Goal: Task Accomplishment & Management: Use online tool/utility

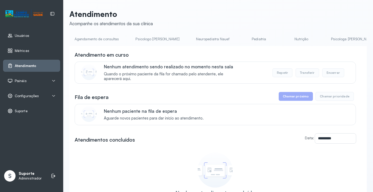
click at [247, 42] on link "Pediatria" at bounding box center [259, 39] width 36 height 9
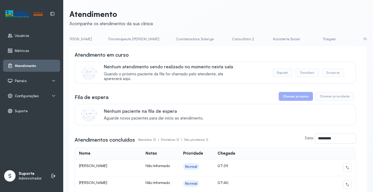
scroll to position [0, 317]
click at [278, 44] on li "Triagem" at bounding box center [297, 41] width 38 height 12
click at [278, 41] on link "Triagem" at bounding box center [296, 39] width 36 height 9
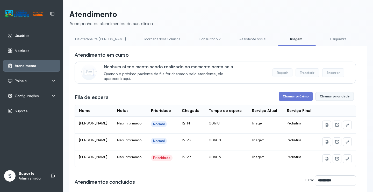
click at [337, 95] on button "Chamar prioridade" at bounding box center [335, 96] width 38 height 9
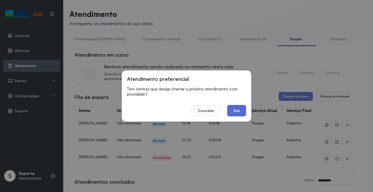
click at [238, 108] on button "Sim" at bounding box center [236, 110] width 19 height 11
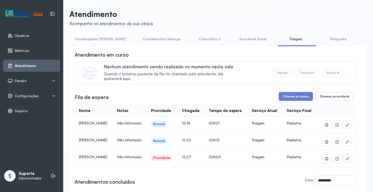
click at [346, 161] on icon at bounding box center [348, 158] width 4 height 4
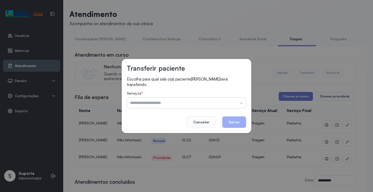
click at [153, 106] on input "text" at bounding box center [186, 103] width 119 height 10
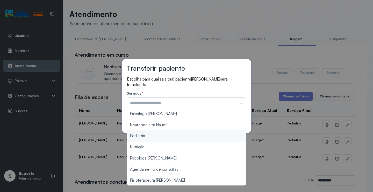
type input "*********"
click at [141, 136] on div "Transferir paciente Escolha para qual sala o(a) paciente [PERSON_NAME] será tra…" at bounding box center [186, 96] width 373 height 192
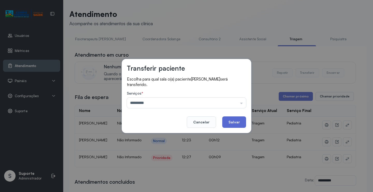
click at [233, 121] on button "Salvar" at bounding box center [235, 121] width 24 height 11
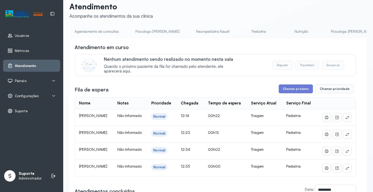
scroll to position [0, 0]
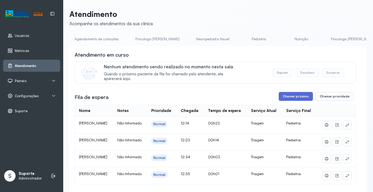
click at [292, 96] on button "Chamar próximo" at bounding box center [296, 96] width 34 height 9
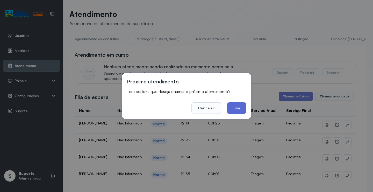
click at [242, 108] on button "Sim" at bounding box center [236, 107] width 19 height 11
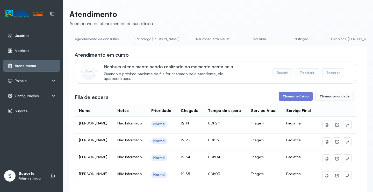
click at [344, 129] on button at bounding box center [348, 125] width 8 height 8
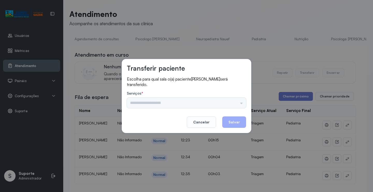
click at [150, 102] on div "Psicologo [PERSON_NAME] Nauef Pediatria Nutrição Psicologa Alana Agendamento de…" at bounding box center [186, 103] width 119 height 10
click at [150, 102] on input "text" at bounding box center [186, 103] width 119 height 10
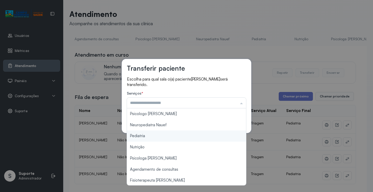
type input "*********"
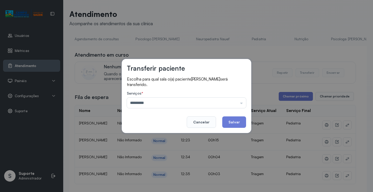
click at [144, 136] on div "Transferir paciente Escolha para qual sala o(a) paciente [PERSON_NAME] será tra…" at bounding box center [186, 96] width 373 height 192
click at [235, 122] on button "Salvar" at bounding box center [235, 121] width 24 height 11
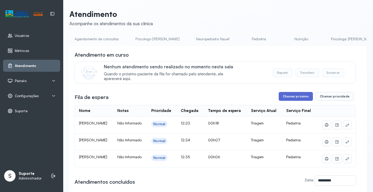
click at [293, 96] on button "Chamar próximo" at bounding box center [296, 96] width 34 height 9
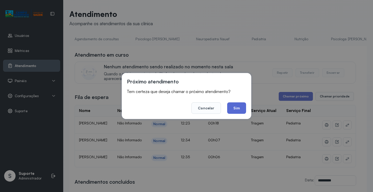
drag, startPoint x: 239, startPoint y: 111, endPoint x: 216, endPoint y: 96, distance: 27.2
click at [238, 111] on button "Sim" at bounding box center [236, 107] width 19 height 11
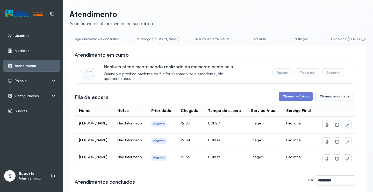
click at [344, 129] on button at bounding box center [348, 125] width 8 height 8
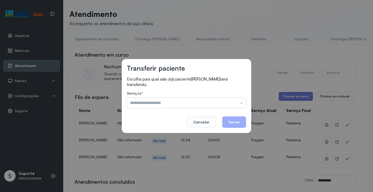
click at [142, 104] on input "text" at bounding box center [186, 103] width 119 height 10
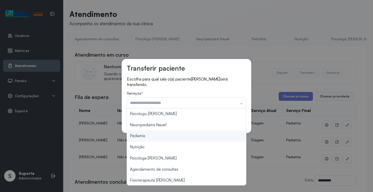
type input "*********"
click at [137, 138] on div "Transferir paciente Escolha para qual sala o(a) paciente [PERSON_NAME] será tra…" at bounding box center [186, 96] width 373 height 192
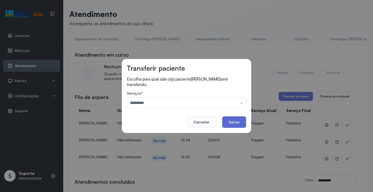
click at [234, 123] on button "Salvar" at bounding box center [235, 121] width 24 height 11
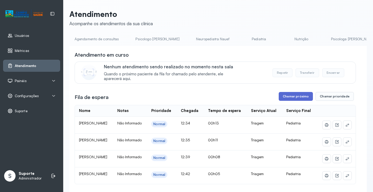
click at [301, 98] on button "Chamar próximo" at bounding box center [296, 96] width 34 height 9
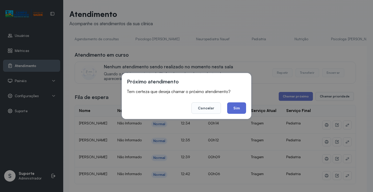
click at [235, 112] on button "Sim" at bounding box center [236, 107] width 19 height 11
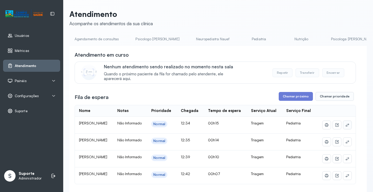
click at [346, 128] on button at bounding box center [348, 125] width 8 height 8
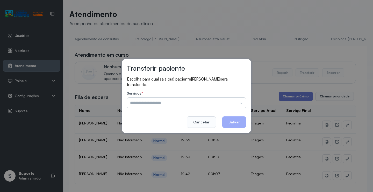
click at [145, 103] on input "text" at bounding box center [186, 103] width 119 height 10
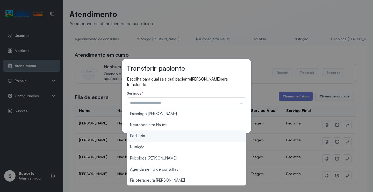
type input "*********"
click at [137, 138] on div "Transferir paciente Escolha para qual sala o(a) paciente [PERSON_NAME] será tra…" at bounding box center [186, 96] width 373 height 192
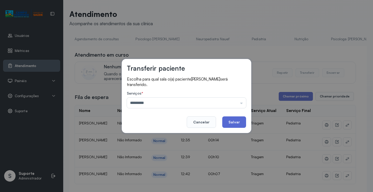
click at [235, 120] on button "Salvar" at bounding box center [235, 121] width 24 height 11
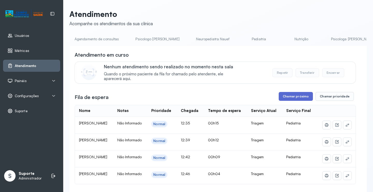
click at [302, 95] on button "Chamar próximo" at bounding box center [296, 96] width 34 height 9
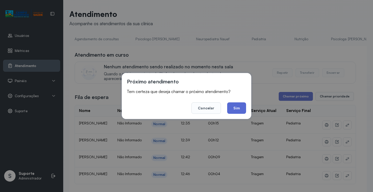
click at [233, 107] on button "Sim" at bounding box center [236, 107] width 19 height 11
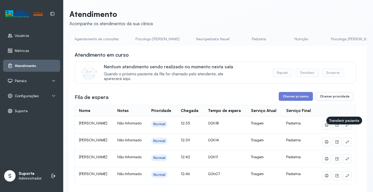
click at [346, 127] on icon at bounding box center [348, 125] width 4 height 4
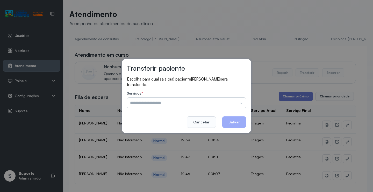
click at [157, 106] on input "text" at bounding box center [186, 103] width 119 height 10
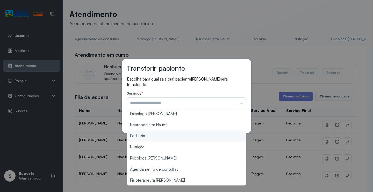
type input "*********"
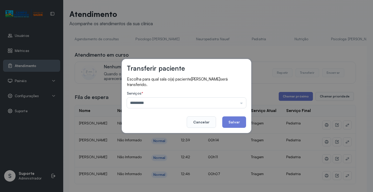
drag, startPoint x: 135, startPoint y: 137, endPoint x: 165, endPoint y: 130, distance: 31.6
click at [135, 137] on div "Transferir paciente Escolha para qual sala o(a) paciente [PERSON_NAME] será tra…" at bounding box center [186, 96] width 373 height 192
click at [230, 121] on button "Salvar" at bounding box center [235, 121] width 24 height 11
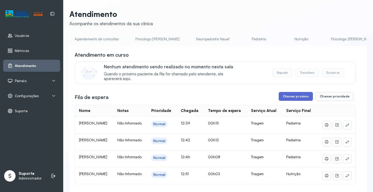
click at [288, 99] on button "Chamar próximo" at bounding box center [296, 96] width 34 height 9
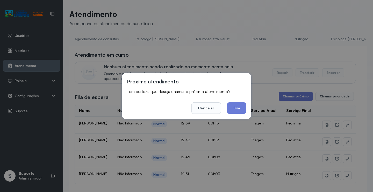
drag, startPoint x: 241, startPoint y: 110, endPoint x: 230, endPoint y: 111, distance: 11.2
click at [239, 110] on button "Sim" at bounding box center [236, 107] width 19 height 11
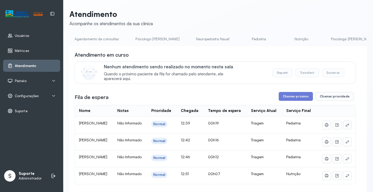
click at [345, 129] on button at bounding box center [348, 125] width 8 height 8
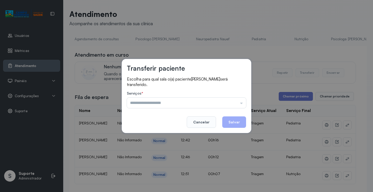
click at [173, 102] on input "text" at bounding box center [186, 103] width 119 height 10
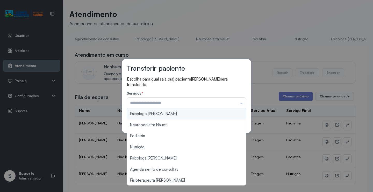
click at [173, 102] on input "text" at bounding box center [186, 103] width 119 height 10
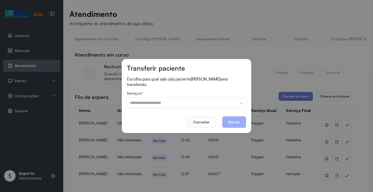
click at [173, 102] on input "text" at bounding box center [186, 103] width 119 height 10
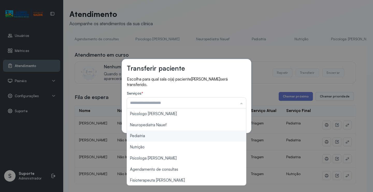
type input "*********"
click at [135, 135] on div "Transferir paciente Escolha para qual sala o(a) paciente [PERSON_NAME] será tra…" at bounding box center [186, 96] width 373 height 192
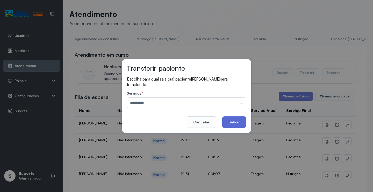
click at [237, 120] on button "Salvar" at bounding box center [235, 121] width 24 height 11
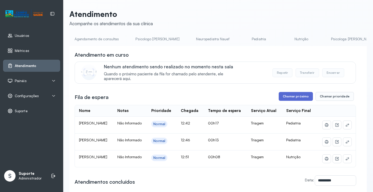
click at [294, 96] on button "Chamar próximo" at bounding box center [296, 96] width 34 height 9
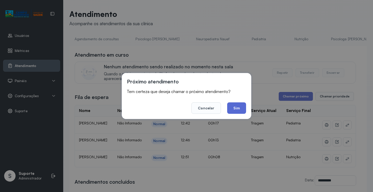
click at [245, 107] on button "Sim" at bounding box center [236, 107] width 19 height 11
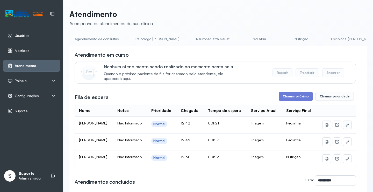
click at [346, 126] on icon at bounding box center [347, 124] width 3 height 3
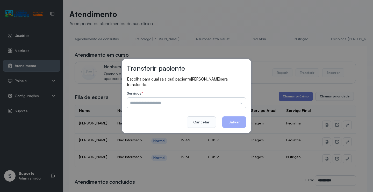
click at [181, 103] on input "text" at bounding box center [186, 103] width 119 height 10
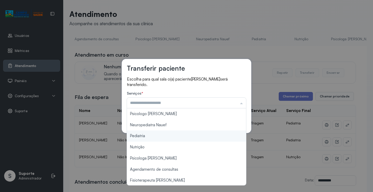
type input "*********"
click at [142, 136] on div "Transferir paciente Escolha para qual sala o(a) paciente [PERSON_NAME] será tra…" at bounding box center [186, 96] width 373 height 192
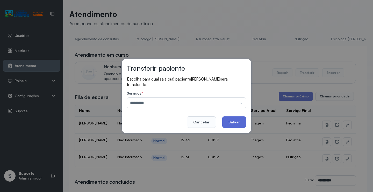
click at [236, 122] on button "Salvar" at bounding box center [235, 121] width 24 height 11
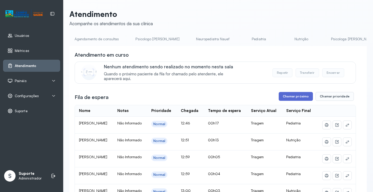
click at [292, 98] on button "Chamar próximo" at bounding box center [296, 96] width 34 height 9
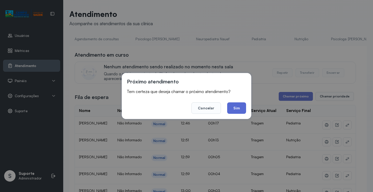
click at [234, 110] on button "Sim" at bounding box center [236, 107] width 19 height 11
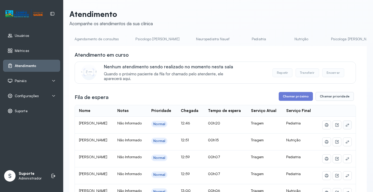
click at [346, 127] on icon at bounding box center [348, 125] width 4 height 4
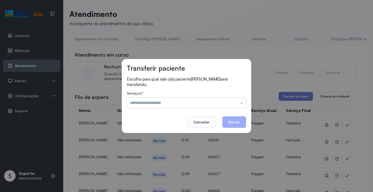
click at [175, 100] on input "text" at bounding box center [186, 103] width 119 height 10
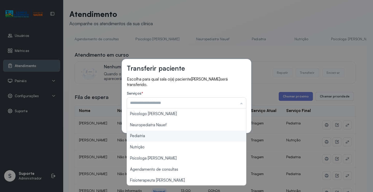
type input "*********"
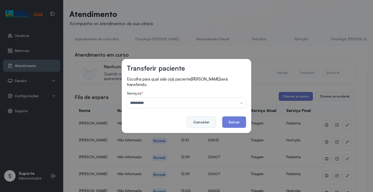
drag, startPoint x: 138, startPoint y: 135, endPoint x: 212, endPoint y: 125, distance: 75.3
click at [148, 133] on div "Transferir paciente Escolha para qual sala o(a) paciente [PERSON_NAME] será tra…" at bounding box center [186, 96] width 373 height 192
click at [233, 118] on button "Salvar" at bounding box center [235, 121] width 24 height 11
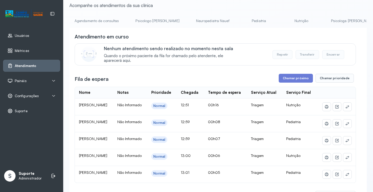
scroll to position [17, 0]
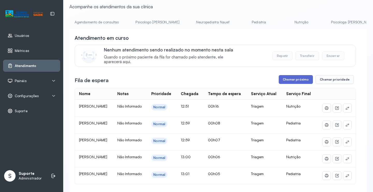
click at [296, 81] on button "Chamar próximo" at bounding box center [296, 79] width 34 height 9
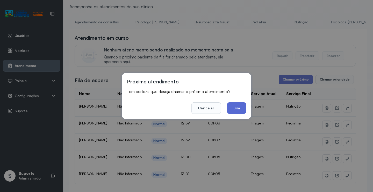
click at [234, 104] on button "Sim" at bounding box center [236, 107] width 19 height 11
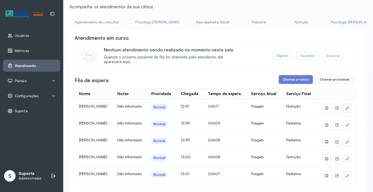
click at [346, 110] on icon at bounding box center [348, 108] width 4 height 4
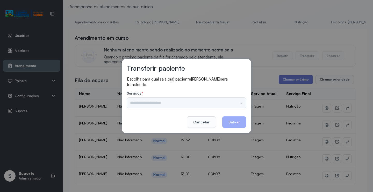
click at [149, 105] on div "Psicologo [PERSON_NAME] Nauef Pediatria Nutrição Psicologa Alana Agendamento de…" at bounding box center [186, 103] width 119 height 10
click at [149, 105] on input "text" at bounding box center [186, 103] width 119 height 10
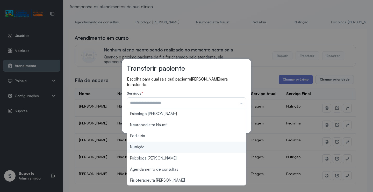
type input "********"
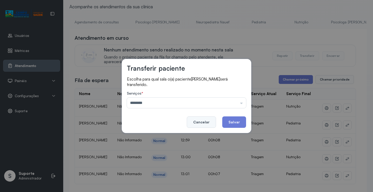
drag, startPoint x: 137, startPoint y: 145, endPoint x: 216, endPoint y: 120, distance: 82.4
click at [140, 145] on div "Transferir paciente Escolha para qual sala o(a) paciente [PERSON_NAME] será tra…" at bounding box center [186, 96] width 373 height 192
click at [243, 122] on button "Salvar" at bounding box center [235, 121] width 24 height 11
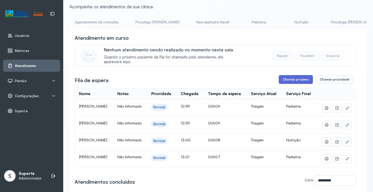
click at [288, 81] on button "Chamar próximo" at bounding box center [296, 79] width 34 height 9
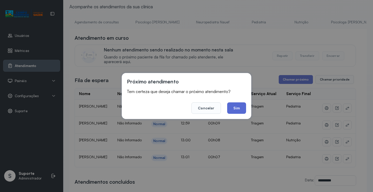
click at [233, 106] on button "Sim" at bounding box center [236, 107] width 19 height 11
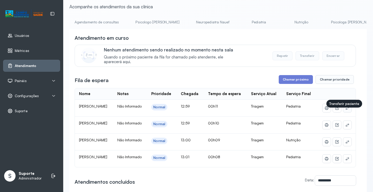
click at [346, 110] on icon at bounding box center [348, 108] width 4 height 4
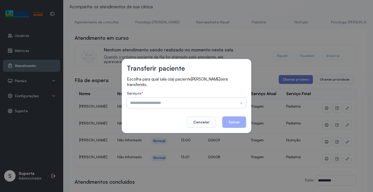
click at [136, 105] on input "text" at bounding box center [186, 103] width 119 height 10
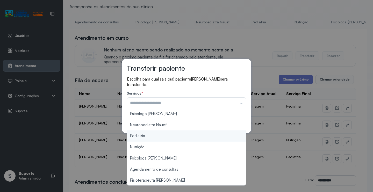
type input "*********"
click at [138, 137] on div "Transferir paciente Escolha para qual sala o(a) paciente [PERSON_NAME] será tra…" at bounding box center [186, 96] width 373 height 192
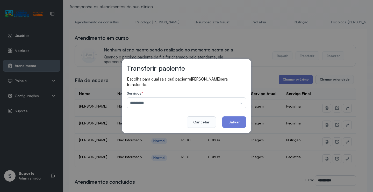
drag, startPoint x: 234, startPoint y: 124, endPoint x: 230, endPoint y: 121, distance: 4.6
click at [232, 123] on button "Salvar" at bounding box center [235, 121] width 24 height 11
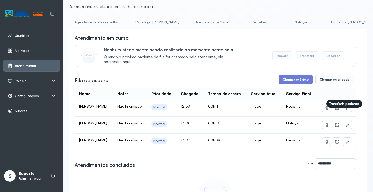
click at [346, 109] on icon at bounding box center [347, 107] width 3 height 3
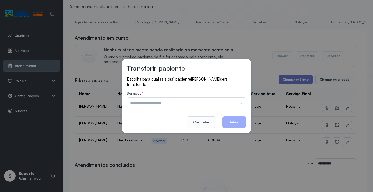
click at [151, 104] on input "text" at bounding box center [186, 103] width 119 height 10
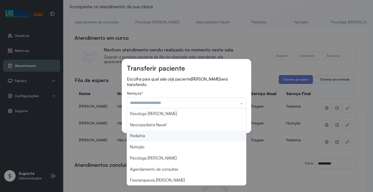
type input "*********"
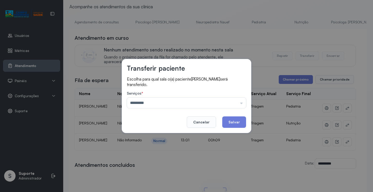
click at [137, 137] on div "Transferir paciente Escolha para qual sala o(a) paciente [PERSON_NAME] será tra…" at bounding box center [186, 96] width 373 height 192
click at [237, 119] on button "Salvar" at bounding box center [235, 121] width 24 height 11
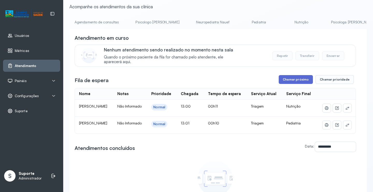
click at [295, 82] on button "Chamar próximo" at bounding box center [296, 79] width 34 height 9
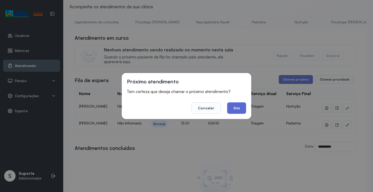
drag, startPoint x: 235, startPoint y: 110, endPoint x: 213, endPoint y: 103, distance: 22.8
click at [235, 110] on button "Sim" at bounding box center [236, 107] width 19 height 11
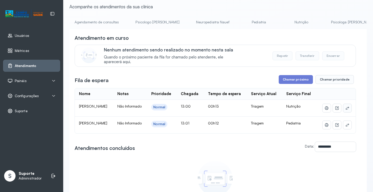
click at [346, 110] on icon at bounding box center [348, 108] width 4 height 4
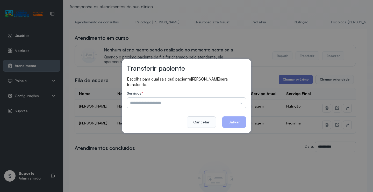
click at [147, 105] on input "text" at bounding box center [186, 103] width 119 height 10
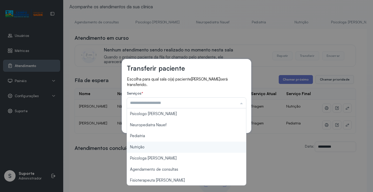
type input "********"
click at [141, 145] on div "Transferir paciente Escolha para qual sala o(a) paciente [PERSON_NAME] será tra…" at bounding box center [186, 96] width 373 height 192
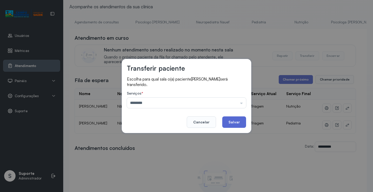
click at [241, 119] on button "Salvar" at bounding box center [235, 121] width 24 height 11
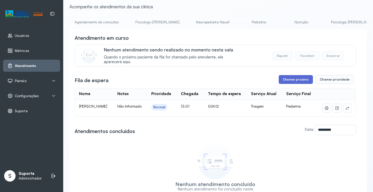
click at [296, 81] on button "Chamar próximo" at bounding box center [296, 79] width 34 height 9
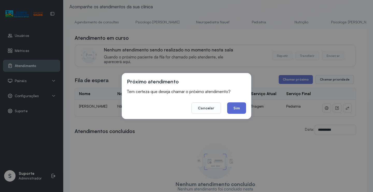
click at [236, 108] on button "Sim" at bounding box center [236, 107] width 19 height 11
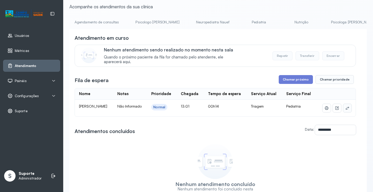
click at [346, 112] on button at bounding box center [348, 108] width 8 height 8
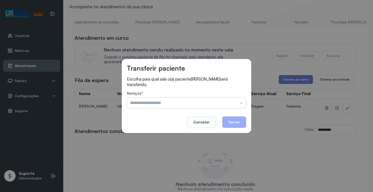
click at [140, 104] on input "text" at bounding box center [186, 103] width 119 height 10
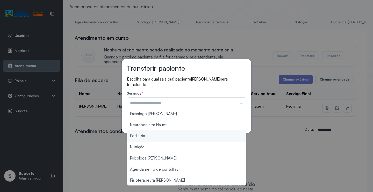
type input "*********"
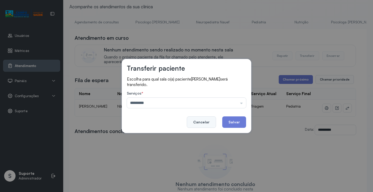
drag, startPoint x: 138, startPoint y: 137, endPoint x: 202, endPoint y: 125, distance: 64.3
click at [138, 136] on div "Transferir paciente Escolha para qual sala o(a) paciente [PERSON_NAME] será tra…" at bounding box center [186, 96] width 373 height 192
click at [229, 122] on button "Salvar" at bounding box center [235, 121] width 24 height 11
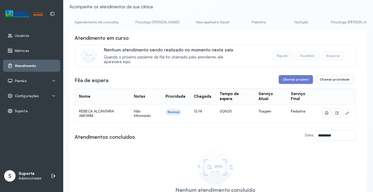
click at [204, 24] on link "Neuropediatra Nauef" at bounding box center [213, 22] width 44 height 9
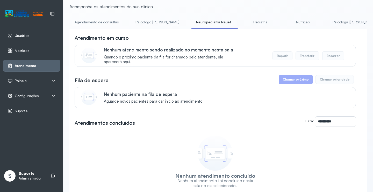
drag, startPoint x: 155, startPoint y: 31, endPoint x: 222, endPoint y: 40, distance: 67.6
click at [222, 40] on div "**********" at bounding box center [219, 125] width 298 height 192
click at [243, 26] on link "Pediatria" at bounding box center [261, 22] width 36 height 9
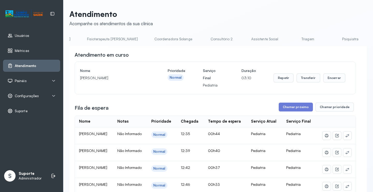
scroll to position [0, 285]
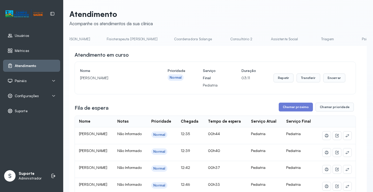
click at [310, 42] on link "Triagem" at bounding box center [328, 39] width 36 height 9
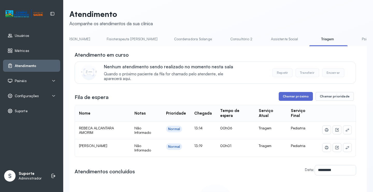
click at [294, 94] on button "Chamar próximo" at bounding box center [296, 96] width 34 height 9
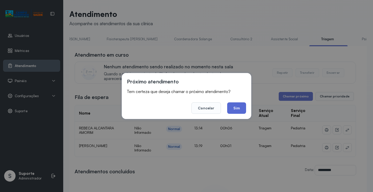
click at [234, 108] on button "Sim" at bounding box center [236, 107] width 19 height 11
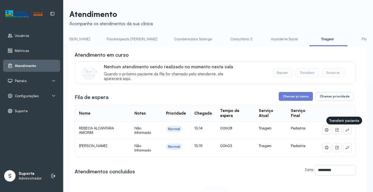
click at [344, 128] on button at bounding box center [348, 130] width 8 height 8
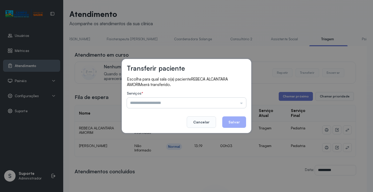
click at [155, 103] on input "text" at bounding box center [186, 103] width 119 height 10
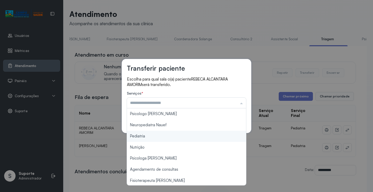
type input "*********"
click at [141, 135] on div "Transferir paciente Escolha para qual sala o(a) paciente REBECA ALCANTARA AMORI…" at bounding box center [186, 96] width 373 height 192
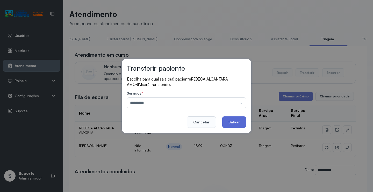
click at [234, 122] on button "Salvar" at bounding box center [235, 121] width 24 height 11
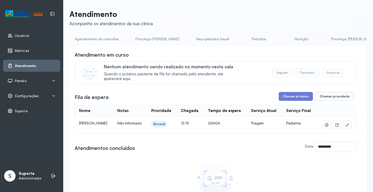
click at [284, 41] on link "Nutrição" at bounding box center [302, 39] width 36 height 9
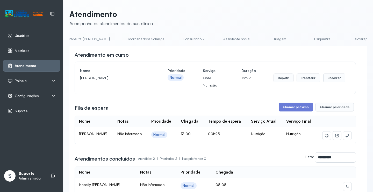
scroll to position [0, 334]
click at [261, 43] on link "Triagem" at bounding box center [279, 39] width 36 height 9
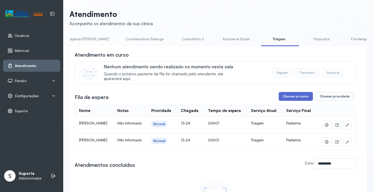
click at [300, 98] on button "Chamar próximo" at bounding box center [296, 96] width 34 height 9
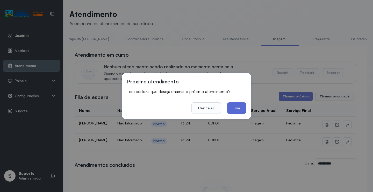
click at [239, 109] on button "Sim" at bounding box center [236, 107] width 19 height 11
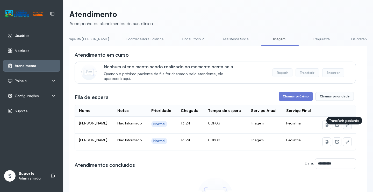
click at [346, 127] on icon at bounding box center [348, 125] width 4 height 4
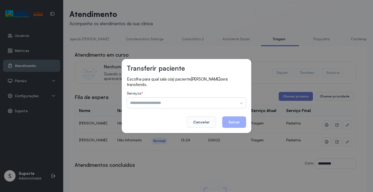
click at [135, 105] on input "text" at bounding box center [186, 103] width 119 height 10
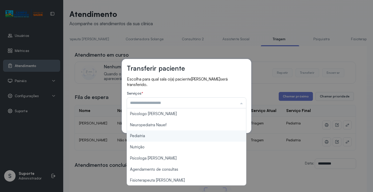
type input "*********"
click at [137, 136] on div "Transferir paciente Escolha para qual sala o(a) paciente [PERSON_NAME] será tra…" at bounding box center [186, 96] width 373 height 192
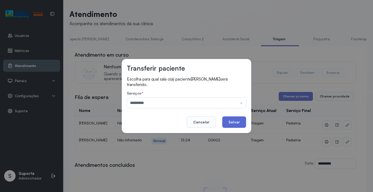
click at [241, 121] on button "Salvar" at bounding box center [235, 121] width 24 height 11
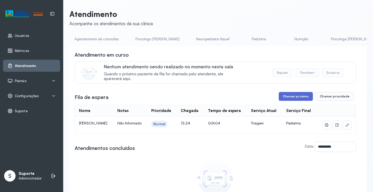
click at [295, 100] on button "Chamar próximo" at bounding box center [296, 96] width 34 height 9
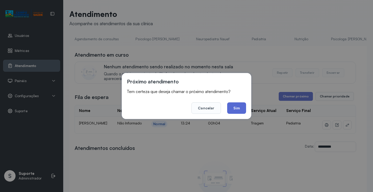
click at [235, 106] on button "Sim" at bounding box center [236, 107] width 19 height 11
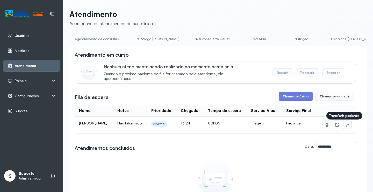
click at [346, 126] on icon at bounding box center [348, 125] width 4 height 4
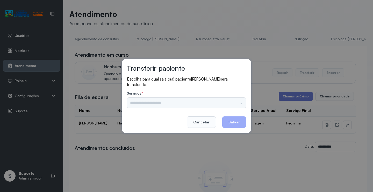
click at [135, 103] on div "Psicologo [PERSON_NAME] Nauef Pediatria Nutrição Psicologa Alana Agendamento de…" at bounding box center [186, 103] width 119 height 10
click at [147, 103] on div "Psicologo [PERSON_NAME] Nauef Pediatria Nutrição Psicologa Alana Agendamento de…" at bounding box center [186, 103] width 119 height 10
click at [143, 106] on div "Psicologo [PERSON_NAME] Nauef Pediatria Nutrição Psicologa Alana Agendamento de…" at bounding box center [186, 103] width 119 height 10
click at [135, 101] on div "Psicologo [PERSON_NAME] Nauef Pediatria Nutrição Psicologa Alana Agendamento de…" at bounding box center [186, 103] width 119 height 10
click at [134, 101] on div "Psicologo [PERSON_NAME] Nauef Pediatria Nutrição Psicologa Alana Agendamento de…" at bounding box center [186, 103] width 119 height 10
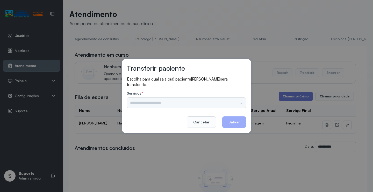
click at [134, 101] on div "Psicologo [PERSON_NAME] Nauef Pediatria Nutrição Psicologa Alana Agendamento de…" at bounding box center [186, 103] width 119 height 10
click at [164, 104] on div "Psicologo [PERSON_NAME] Nauef Pediatria Nutrição Psicologa Alana Agendamento de…" at bounding box center [186, 103] width 119 height 10
click at [182, 102] on div "Psicologo [PERSON_NAME] Nauef Pediatria Nutrição Psicologa Alana Agendamento de…" at bounding box center [186, 103] width 119 height 10
drag, startPoint x: 205, startPoint y: 105, endPoint x: 231, endPoint y: 102, distance: 26.0
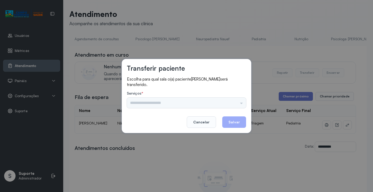
click at [221, 104] on div "Psicologo [PERSON_NAME] Nauef Pediatria Nutrição Psicologa Alana Agendamento de…" at bounding box center [186, 103] width 119 height 10
click at [244, 103] on div "Psicologo [PERSON_NAME] Nauef Pediatria Nutrição Psicologa Alana Agendamento de…" at bounding box center [186, 103] width 119 height 10
drag, startPoint x: 242, startPoint y: 104, endPoint x: 238, endPoint y: 104, distance: 3.6
click at [240, 104] on div "Psicologo [PERSON_NAME] Nauef Pediatria Nutrição Psicologa Alana Agendamento de…" at bounding box center [186, 103] width 119 height 10
drag, startPoint x: 238, startPoint y: 104, endPoint x: 182, endPoint y: 104, distance: 55.8
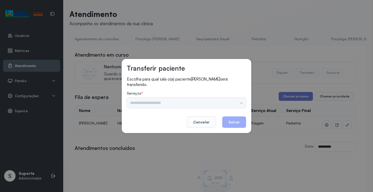
click at [226, 103] on div "Psicologo [PERSON_NAME] Nauef Pediatria Nutrição Psicologa Alana Agendamento de…" at bounding box center [186, 103] width 119 height 10
drag, startPoint x: 131, startPoint y: 100, endPoint x: 140, endPoint y: 102, distance: 8.4
click at [140, 102] on div "Psicologo [PERSON_NAME] Nauef Pediatria Nutrição Psicologa Alana Agendamento de…" at bounding box center [186, 103] width 119 height 10
click at [146, 103] on div "Psicologo [PERSON_NAME] Nauef Pediatria Nutrição Psicologa Alana Agendamento de…" at bounding box center [186, 103] width 119 height 10
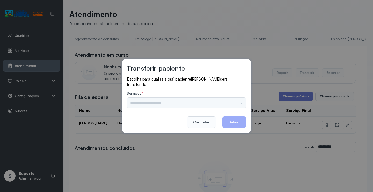
click at [248, 52] on div "Transferir paciente Escolha para qual sala o(a) paciente [PERSON_NAME] será tra…" at bounding box center [186, 96] width 373 height 192
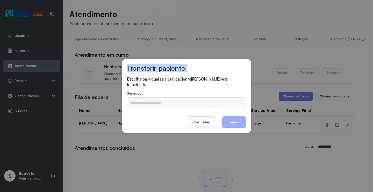
click at [248, 52] on div "Transferir paciente Escolha para qual sala o(a) paciente [PERSON_NAME] será tra…" at bounding box center [186, 96] width 373 height 192
drag, startPoint x: 248, startPoint y: 52, endPoint x: 252, endPoint y: 48, distance: 5.2
click at [251, 49] on div "Transferir paciente Escolha para qual sala o(a) paciente [PERSON_NAME] será tra…" at bounding box center [186, 96] width 373 height 192
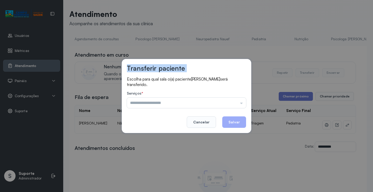
click at [252, 48] on div "Transferir paciente Escolha para qual sala o(a) paciente [PERSON_NAME] será tra…" at bounding box center [186, 96] width 373 height 192
drag, startPoint x: 175, startPoint y: 96, endPoint x: 160, endPoint y: 103, distance: 16.6
click at [161, 103] on div "Serviços * Psicologo [PERSON_NAME] Nauef Pediatria Nutrição Psicologa Alana Age…" at bounding box center [186, 99] width 119 height 17
click at [160, 103] on input "text" at bounding box center [186, 103] width 119 height 10
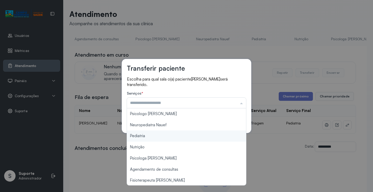
type input "*********"
click at [139, 137] on div "Transferir paciente Escolha para qual sala o(a) paciente [PERSON_NAME] será tra…" at bounding box center [186, 96] width 373 height 192
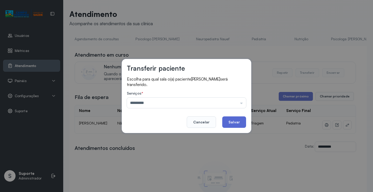
click at [240, 119] on button "Salvar" at bounding box center [235, 121] width 24 height 11
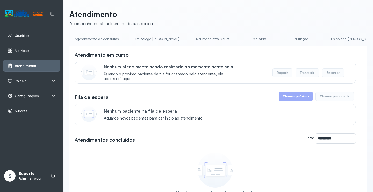
click at [241, 39] on link "Pediatria" at bounding box center [259, 39] width 36 height 9
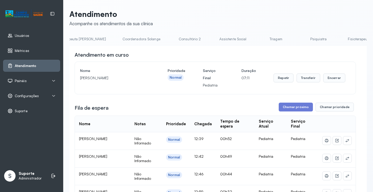
scroll to position [0, 357]
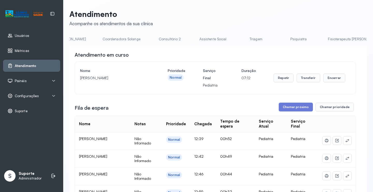
click at [238, 42] on link "Triagem" at bounding box center [256, 39] width 36 height 9
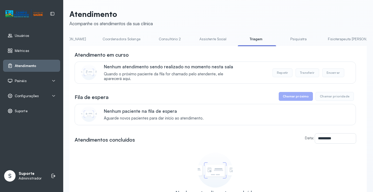
click at [281, 41] on link "Psiquiatra" at bounding box center [299, 39] width 36 height 9
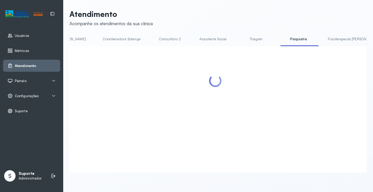
click at [238, 42] on link "Triagem" at bounding box center [256, 39] width 36 height 9
click at [281, 39] on link "Psiquiatra" at bounding box center [299, 39] width 36 height 9
click at [238, 42] on link "Triagem" at bounding box center [256, 39] width 36 height 9
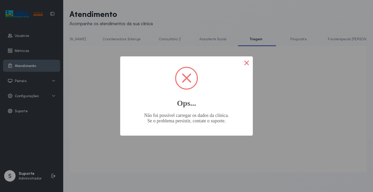
click at [252, 63] on button "×" at bounding box center [247, 62] width 12 height 12
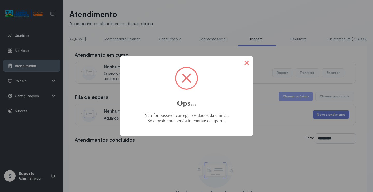
click at [248, 60] on button "×" at bounding box center [247, 62] width 12 height 12
click at [246, 39] on div "× Ops... Não foi possível carregar os dados da clínica. Se o problema persistir…" at bounding box center [186, 96] width 373 height 192
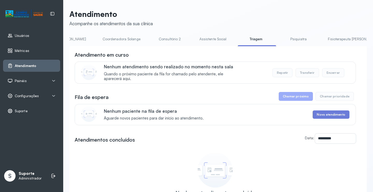
click at [323, 43] on link "Fisioterapeuta [PERSON_NAME]" at bounding box center [353, 39] width 61 height 9
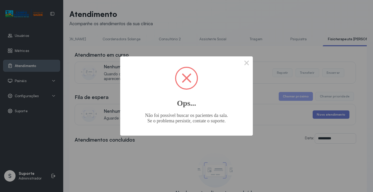
click at [199, 40] on div "× Ops... Não foi possível buscar os pacientes da sala. Se o problema persistir,…" at bounding box center [186, 96] width 373 height 192
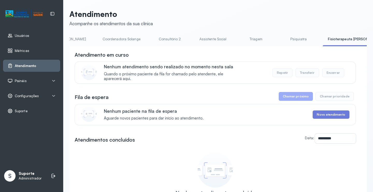
click at [238, 40] on link "Triagem" at bounding box center [256, 39] width 36 height 9
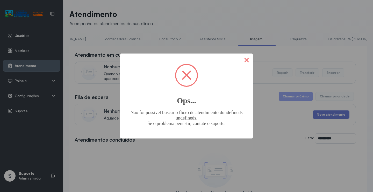
click at [247, 62] on button "×" at bounding box center [247, 59] width 12 height 12
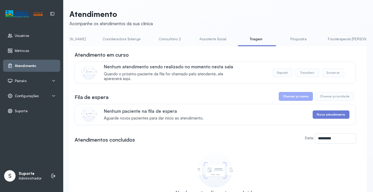
click at [195, 42] on link "Assistente Social" at bounding box center [214, 39] width 38 height 9
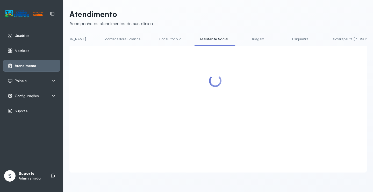
click at [240, 42] on link "Triagem" at bounding box center [258, 39] width 36 height 9
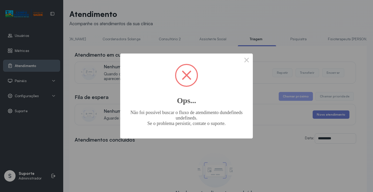
drag, startPoint x: 240, startPoint y: 58, endPoint x: 244, endPoint y: 57, distance: 4.2
click at [240, 58] on div "× Ops... Não foi possível buscar o fluxo de atendimento dundefineds undefineds.…" at bounding box center [186, 95] width 133 height 85
click at [244, 57] on button "×" at bounding box center [247, 59] width 12 height 12
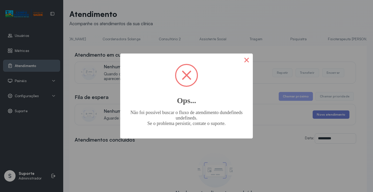
click at [244, 58] on button "×" at bounding box center [247, 59] width 12 height 12
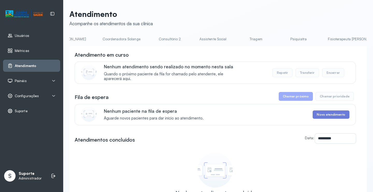
click at [281, 41] on link "Psiquiatra" at bounding box center [299, 39] width 36 height 9
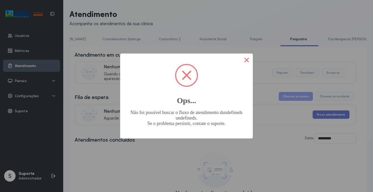
click at [245, 61] on button "×" at bounding box center [247, 59] width 12 height 12
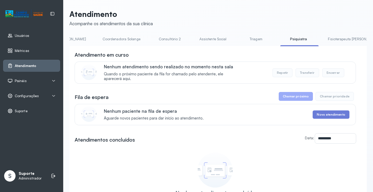
click at [323, 41] on link "Fisioterapeuta [PERSON_NAME]" at bounding box center [353, 39] width 61 height 9
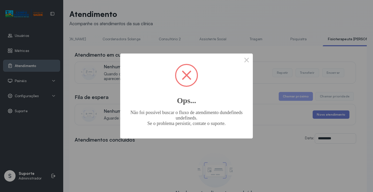
click at [137, 46] on div "× Ops... Não foi possível buscar o fluxo de atendimento dundefineds undefineds.…" at bounding box center [186, 96] width 373 height 192
